Goal: Information Seeking & Learning: Learn about a topic

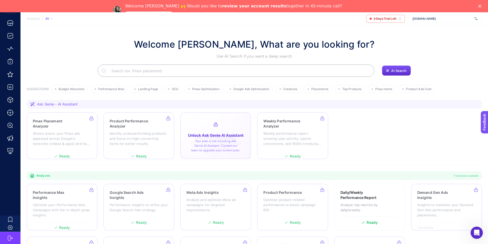
scroll to position [45, 0]
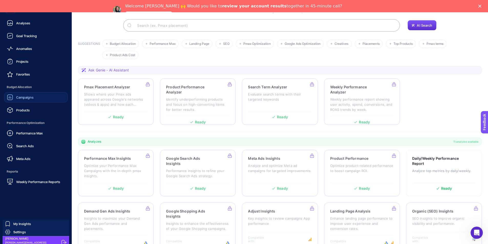
click at [39, 100] on link "Campaigns" at bounding box center [35, 97] width 63 height 10
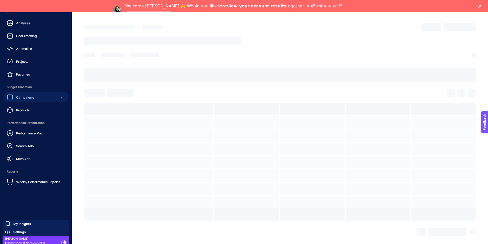
scroll to position [20, 0]
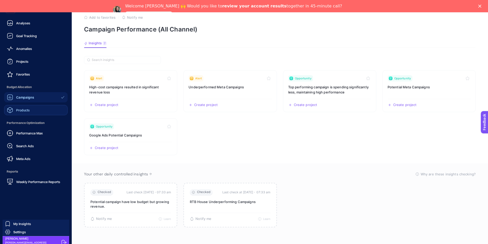
click at [28, 108] on div "Products" at bounding box center [18, 110] width 23 height 6
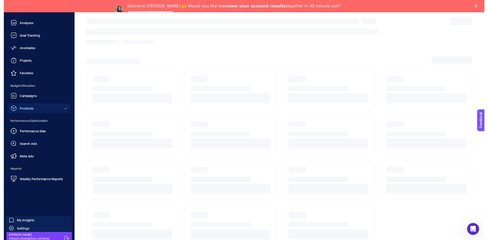
scroll to position [16, 0]
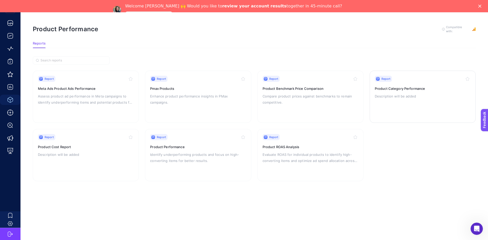
click at [403, 79] on div "Report Product Category Performance Description will be added" at bounding box center [423, 97] width 96 height 42
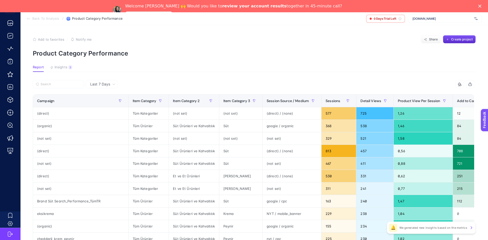
drag, startPoint x: 428, startPoint y: 88, endPoint x: 411, endPoint y: 83, distance: 18.1
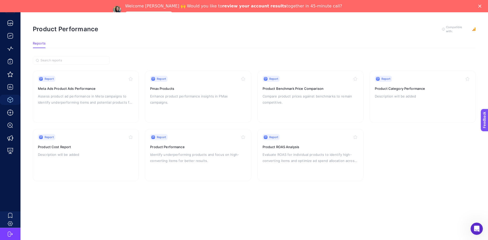
click at [127, 179] on article "Product Performance To get quality results from this analysis, we recommend tha…" at bounding box center [253, 126] width 467 height 227
click at [204, 163] on div "Report Product Performance Identify underperforming products and focus on high-…" at bounding box center [198, 155] width 96 height 42
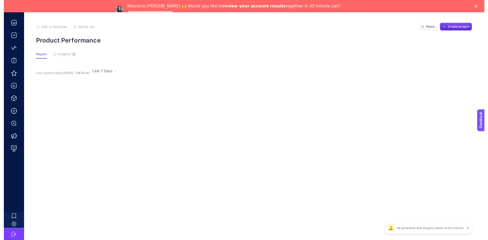
scroll to position [16, 0]
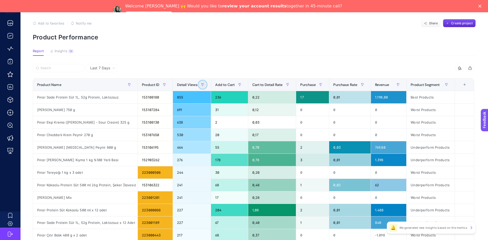
click at [207, 83] on button "button" at bounding box center [202, 85] width 8 height 8
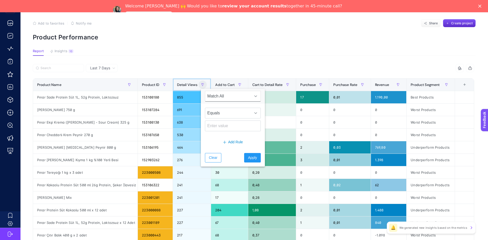
click at [188, 86] on span "Detail Views" at bounding box center [187, 85] width 21 height 4
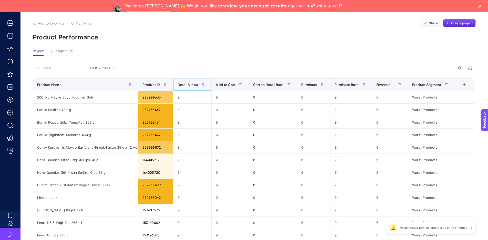
click at [188, 86] on span "Detail Views" at bounding box center [187, 85] width 21 height 4
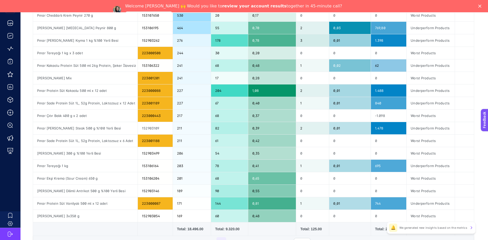
scroll to position [185, 0]
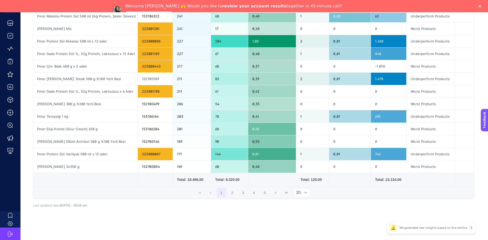
click at [309, 191] on div at bounding box center [306, 193] width 10 height 8
click at [297, 217] on li "50" at bounding box center [304, 214] width 17 height 10
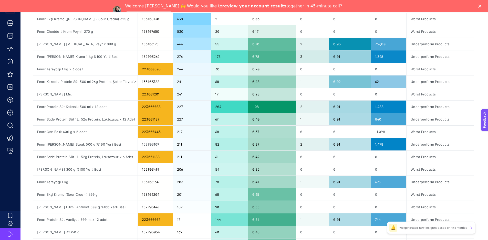
scroll to position [0, 2]
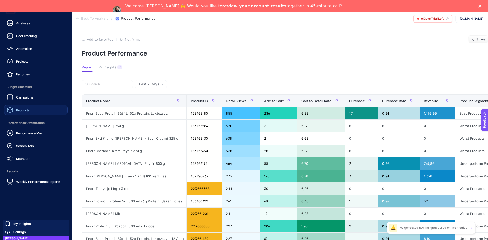
click at [30, 106] on link "Products" at bounding box center [35, 110] width 63 height 10
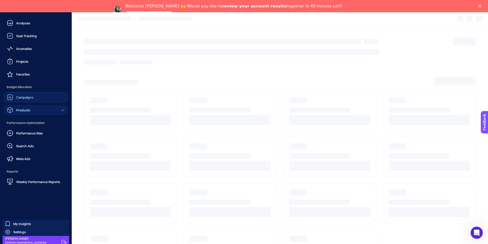
click at [33, 98] on span "Campaigns" at bounding box center [24, 97] width 17 height 4
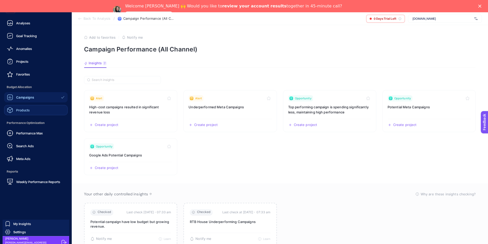
click at [37, 105] on link "Products" at bounding box center [35, 110] width 63 height 10
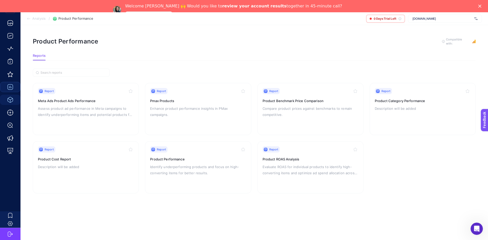
click at [78, 215] on article "Product Performance To get quality results from this analysis, we recommend tha…" at bounding box center [253, 138] width 467 height 227
